Goal: Task Accomplishment & Management: Manage account settings

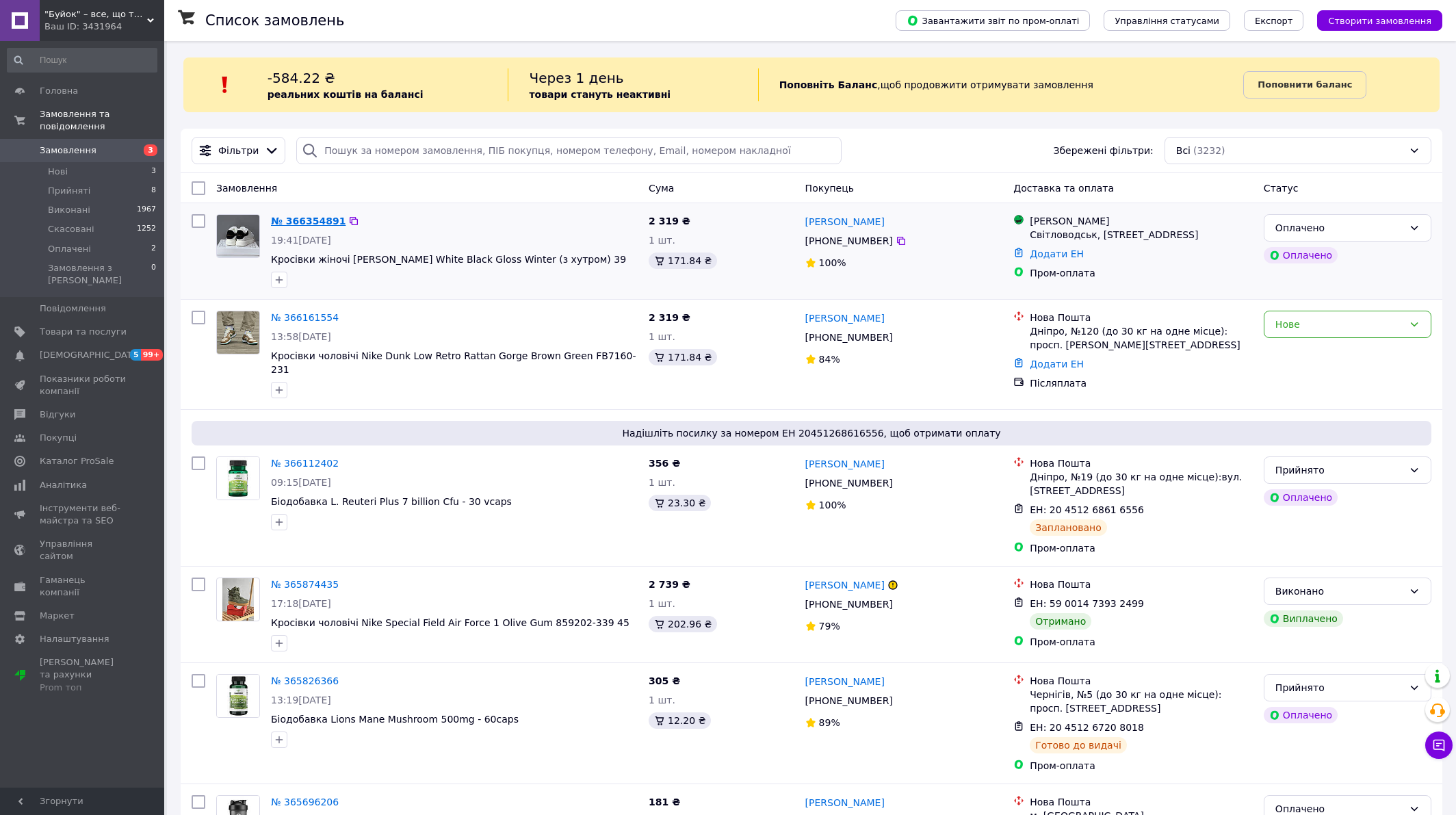
click at [317, 221] on link "№ 366354891" at bounding box center [308, 220] width 75 height 11
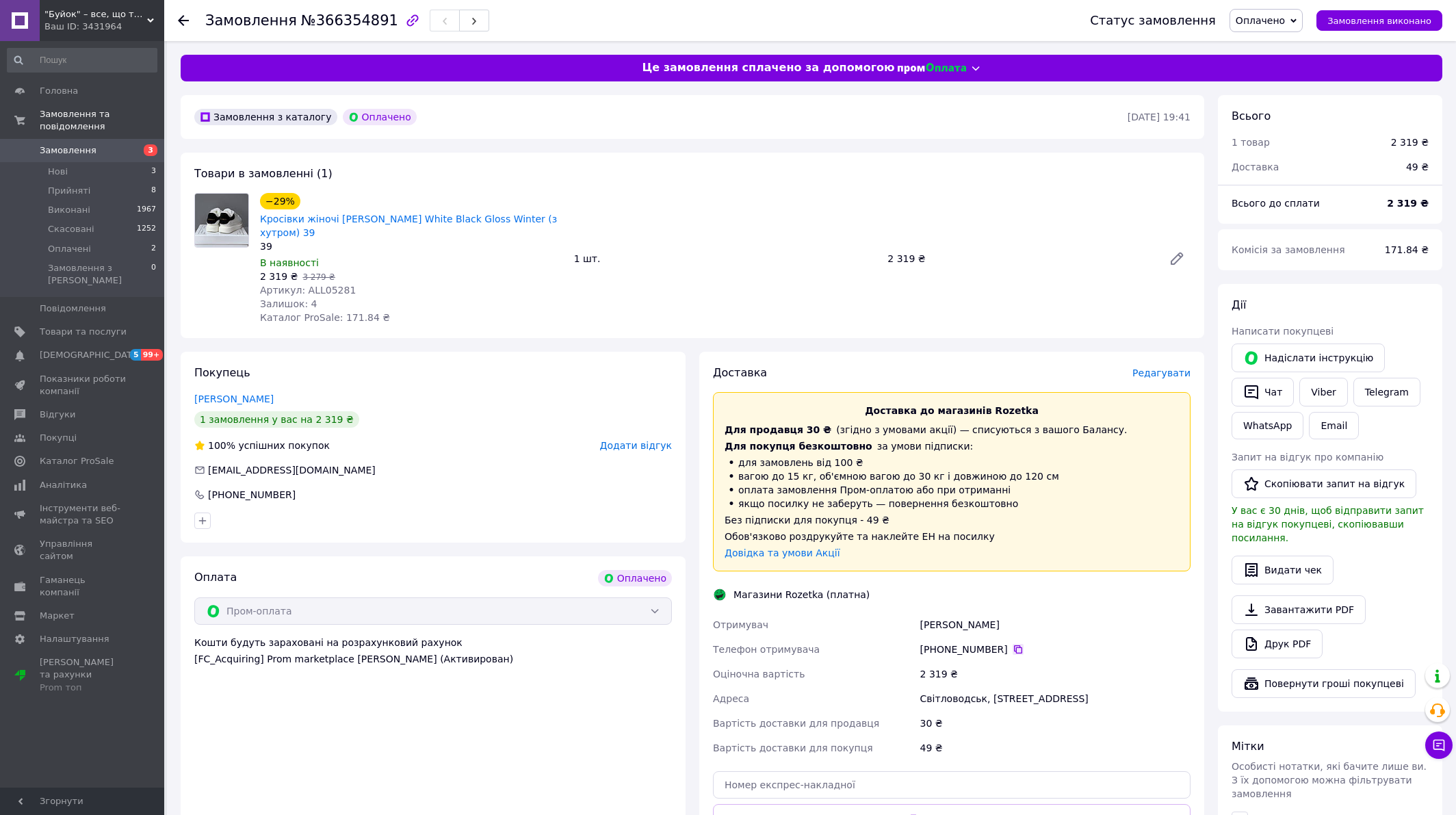
click at [1016, 649] on icon at bounding box center [1018, 649] width 11 height 11
drag, startPoint x: 346, startPoint y: 234, endPoint x: 337, endPoint y: 219, distance: 17.5
click at [337, 219] on span "Кросівки жіночі [PERSON_NAME] White Black Gloss Winter (з хутром) 39" at bounding box center [411, 226] width 303 height 27
copy link "[PERSON_NAME] White Black Gloss Winter (з хутром) 39"
drag, startPoint x: 919, startPoint y: 621, endPoint x: 983, endPoint y: 702, distance: 103.2
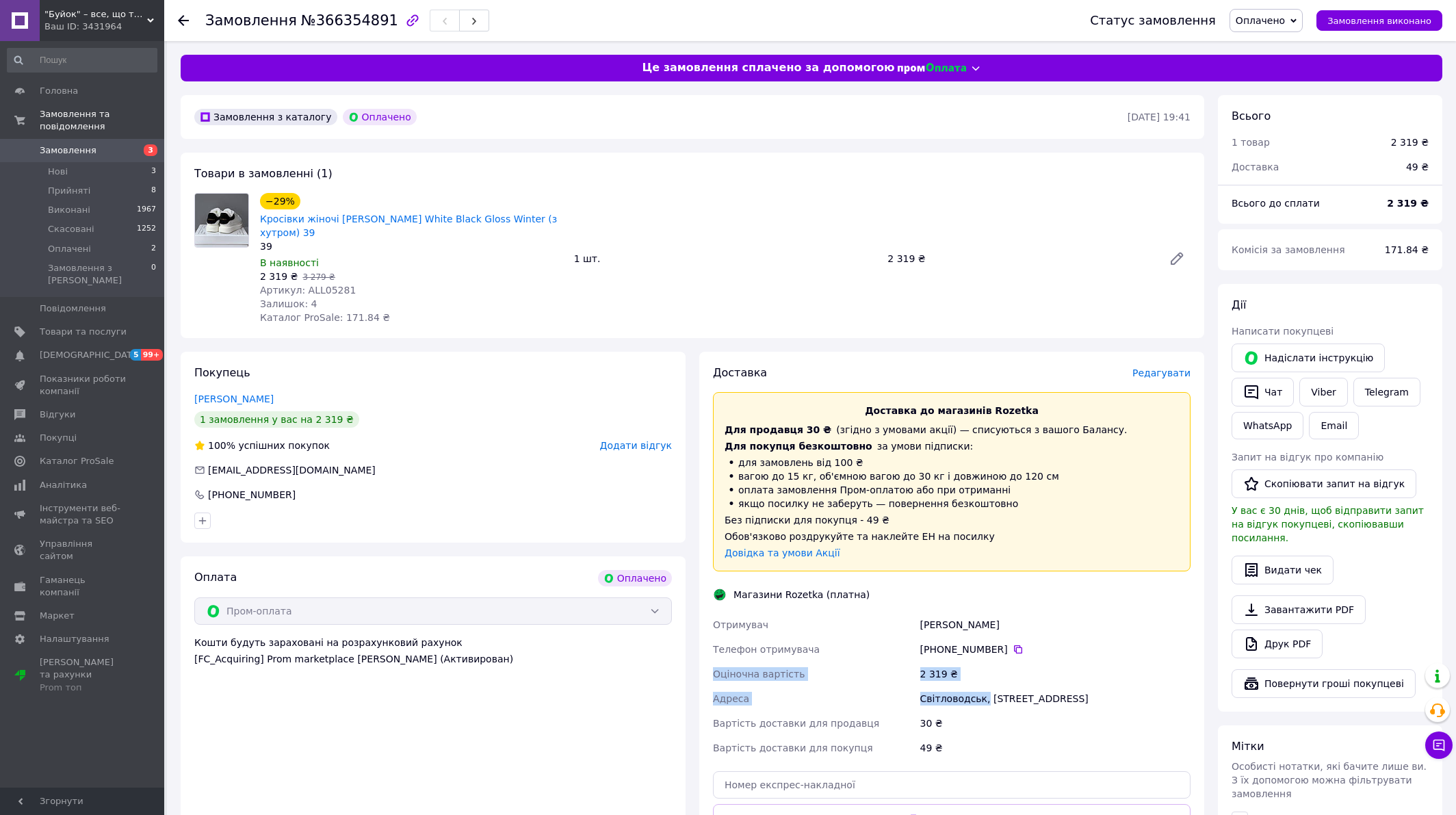
click at [983, 702] on div "Отримувач [PERSON_NAME] Телефон отримувача [PHONE_NUMBER]   Оціночна вартість 2…" at bounding box center [952, 686] width 483 height 148
copy div "Оціночна вартість 2 319 ₴ Адреса Світловодськ,"
drag, startPoint x: 990, startPoint y: 697, endPoint x: 1093, endPoint y: 711, distance: 103.9
click at [1093, 711] on div "Отримувач [PERSON_NAME] Телефон отримувача [PHONE_NUMBER]   Оціночна вартість 2…" at bounding box center [952, 686] width 483 height 148
copy div "ероїв України, 73 Вартість доставки для продавця"
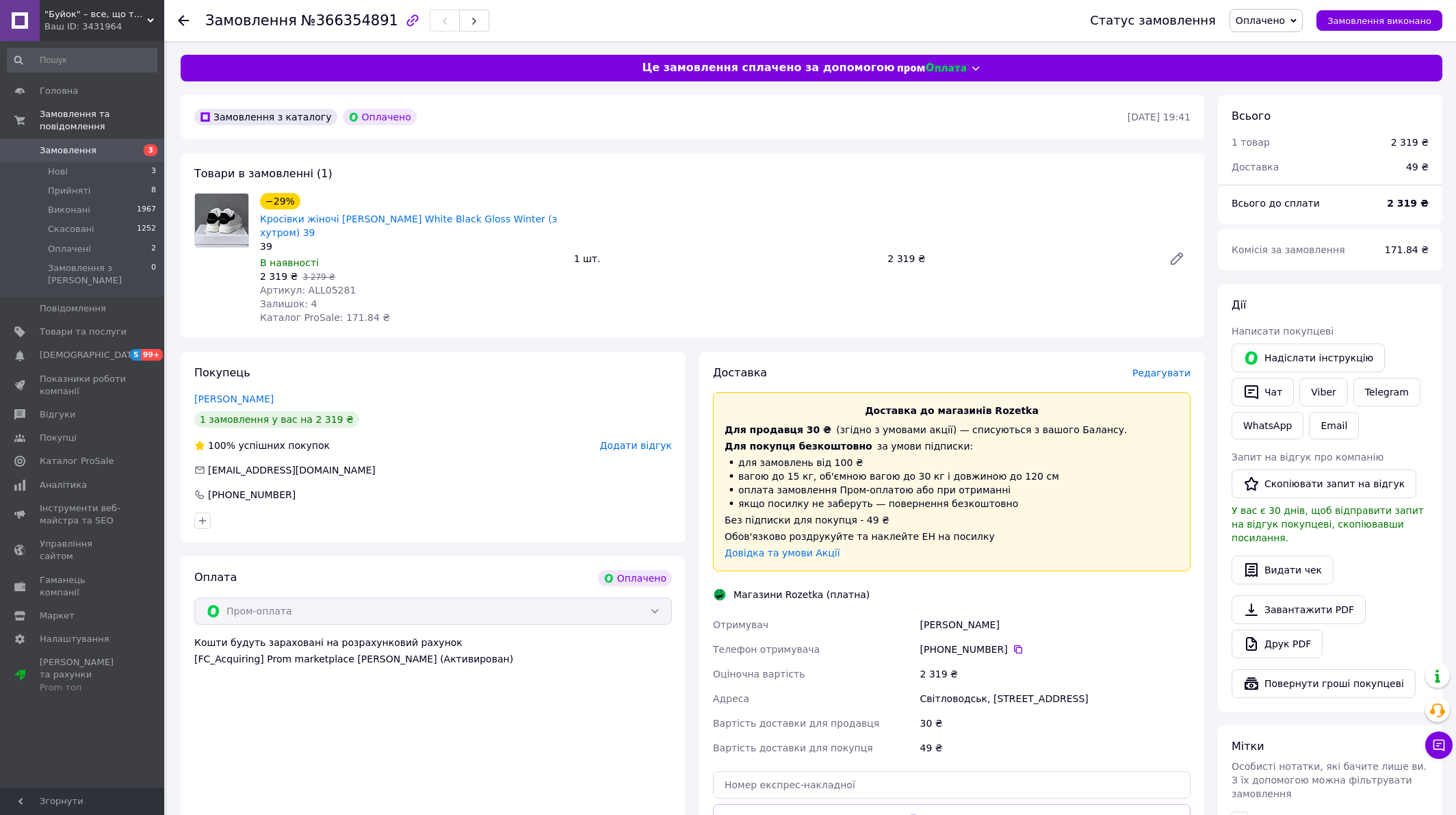
click at [333, 288] on span "Артикул: ALL05281" at bounding box center [308, 290] width 96 height 11
copy span "ALL05281"
